Goal: Information Seeking & Learning: Find specific fact

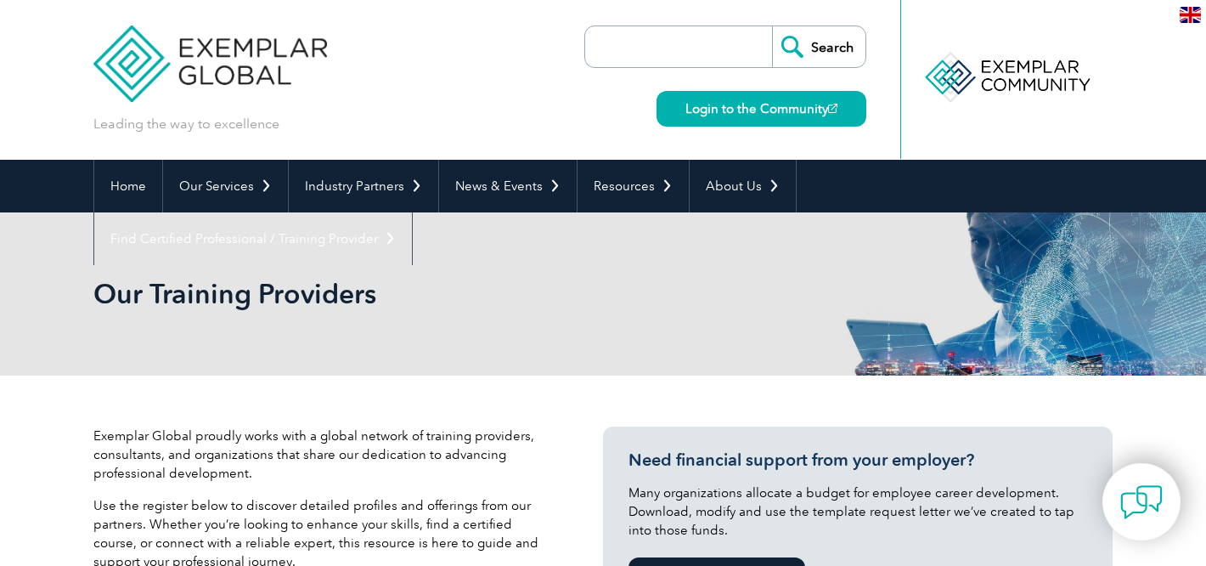
paste input "Secura CyberTech Pvt Ltd"
type input "Secura CyberTech Pvt Ltd"
click at [772, 26] on input "Search" at bounding box center [818, 46] width 93 height 41
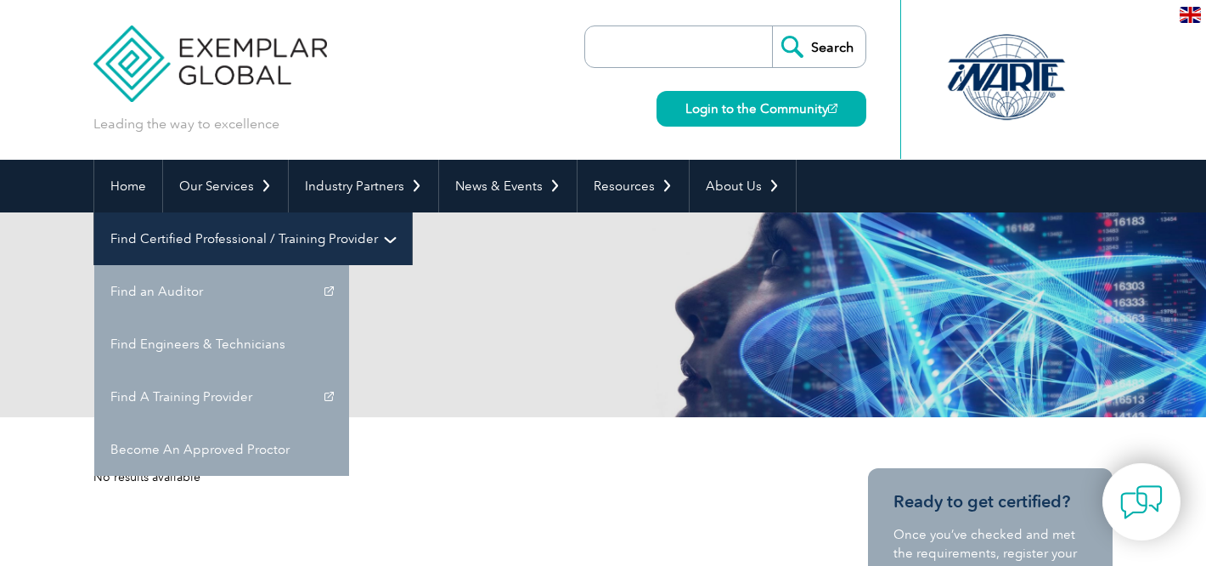
click at [412, 212] on link "Find Certified Professional / Training Provider" at bounding box center [253, 238] width 318 height 53
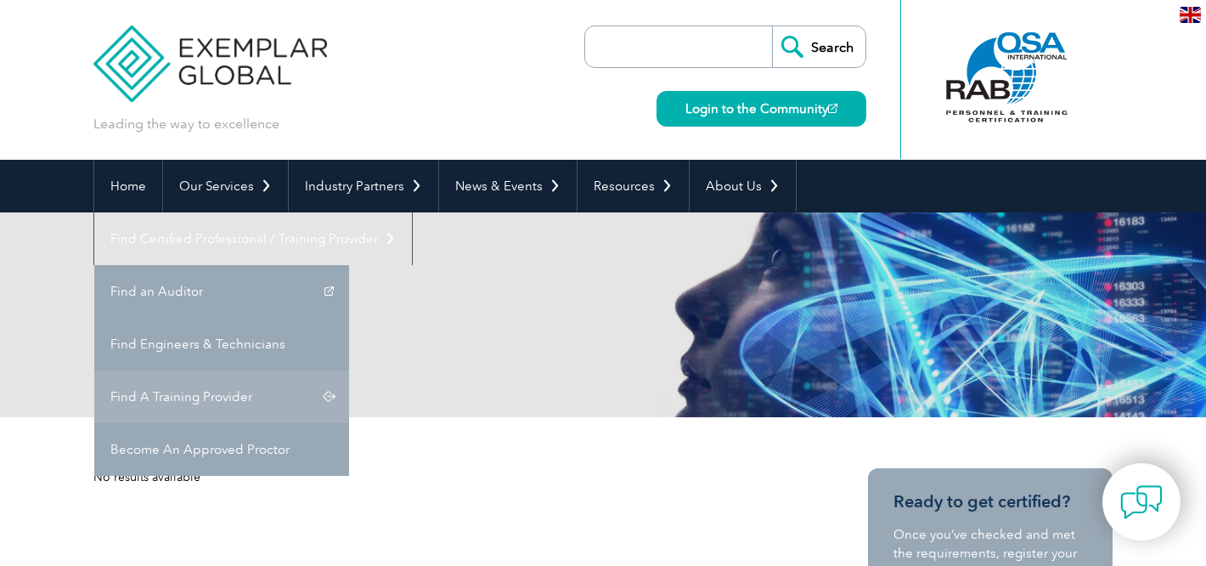
click at [349, 370] on link "Find A Training Provider" at bounding box center [221, 396] width 255 height 53
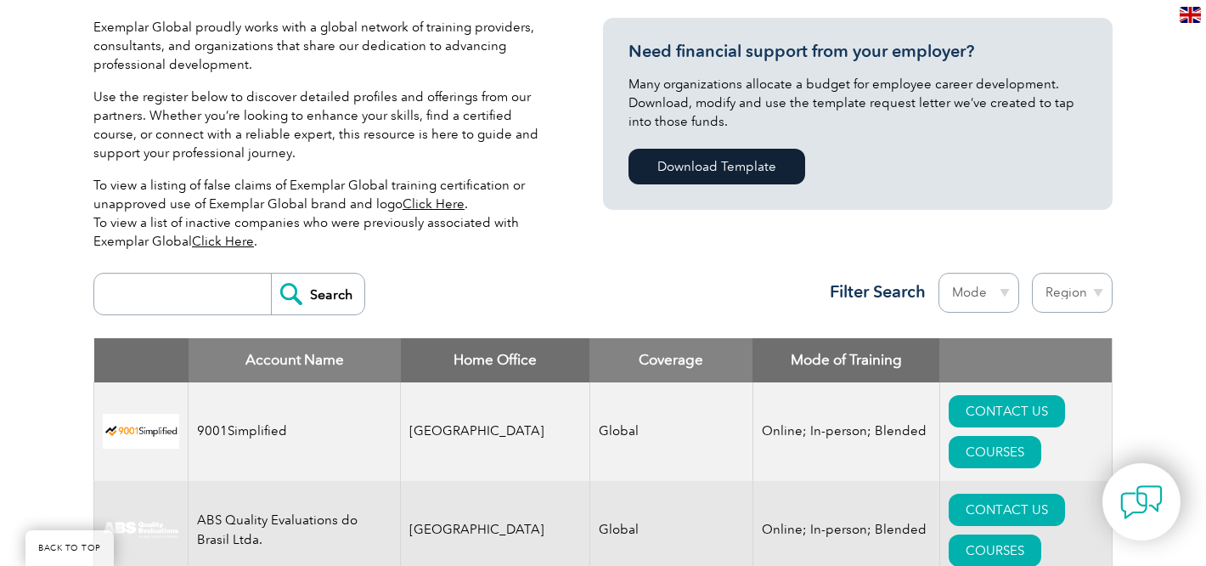
scroll to position [410, 0]
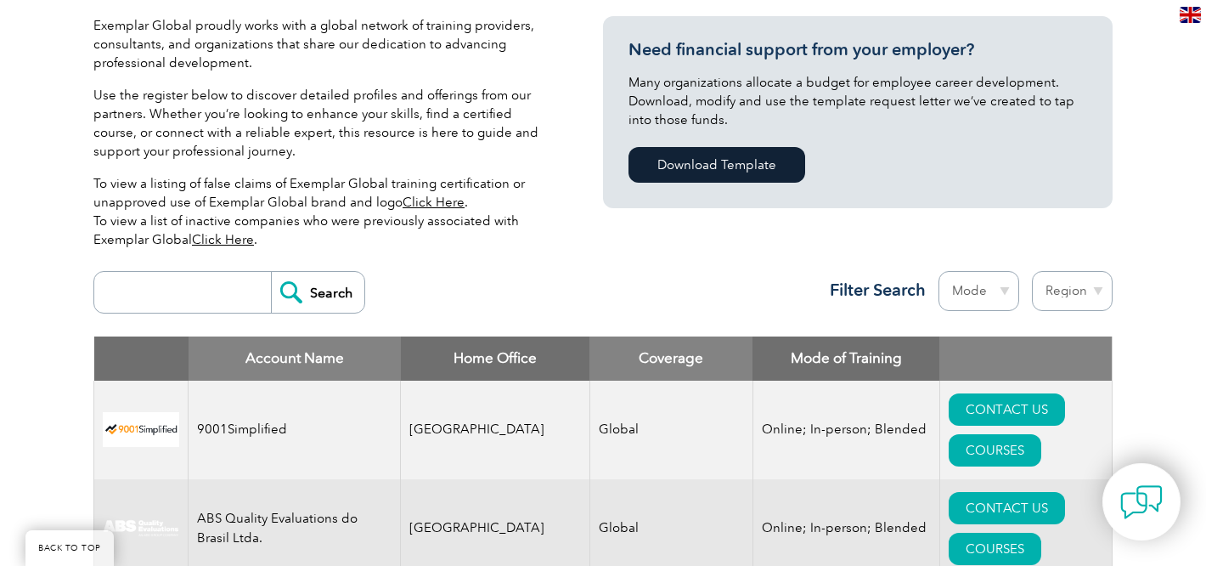
click at [185, 287] on input "search" at bounding box center [187, 292] width 168 height 41
paste input "Secura CyberTech Private Limited"
type input "Secura CyberTech Private Limited"
click at [287, 298] on input "Search" at bounding box center [317, 292] width 93 height 41
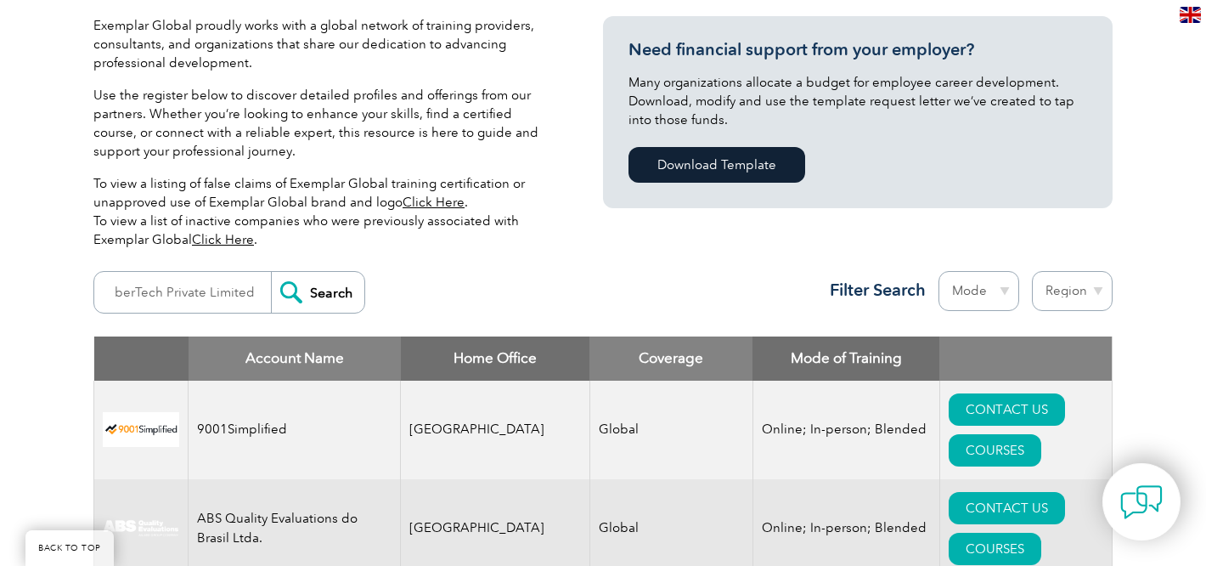
scroll to position [0, 0]
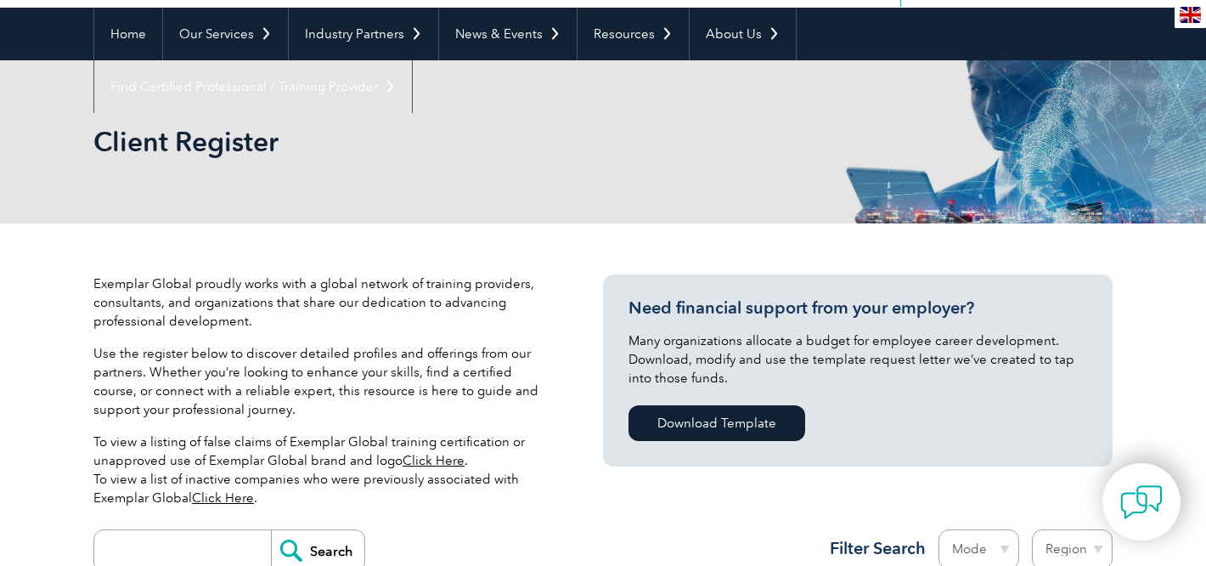
scroll to position [146, 0]
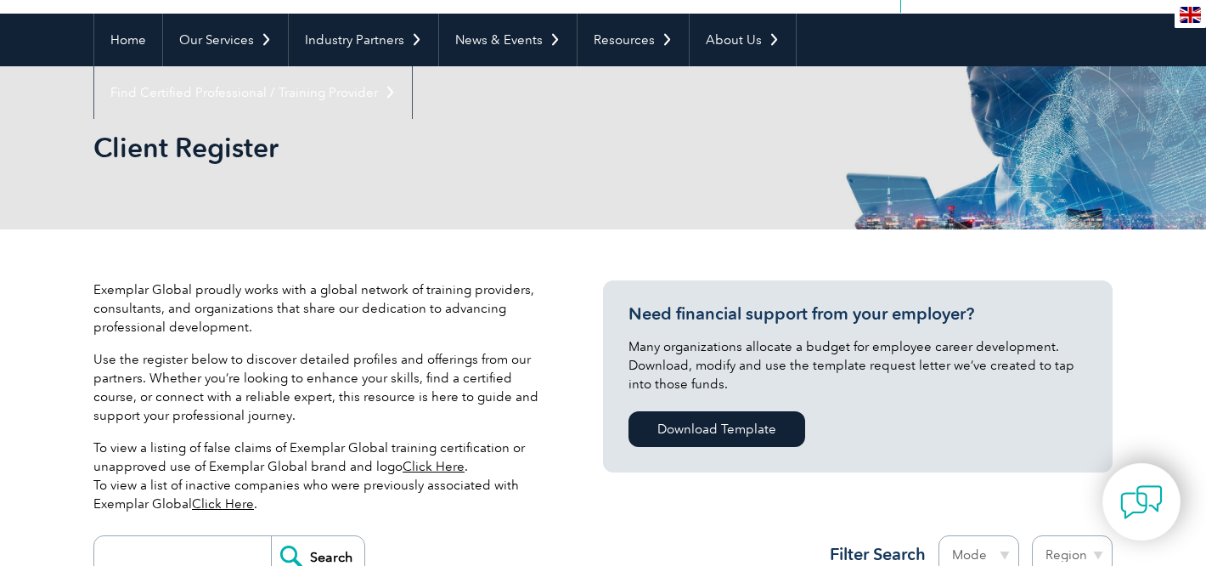
click at [482, 385] on p "Use the register below to discover detailed profiles and offerings from our par…" at bounding box center [322, 387] width 459 height 75
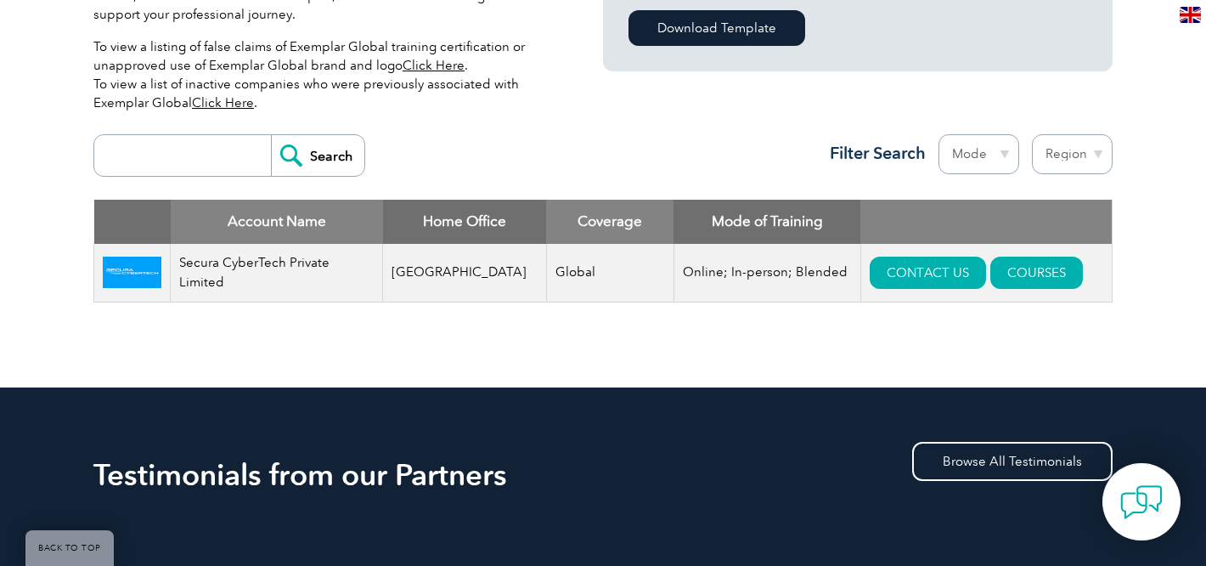
scroll to position [558, 0]
